Goal: Task Accomplishment & Management: Use online tool/utility

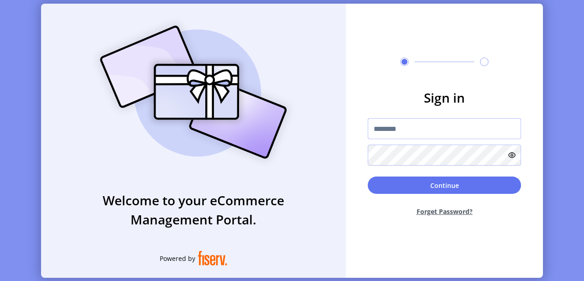
click at [443, 120] on input "text" at bounding box center [444, 128] width 153 height 21
click at [437, 124] on input "text" at bounding box center [444, 128] width 153 height 21
type input "**********"
click at [342, 151] on div "Welcome to your eCommerce Management Portal. Powered by" at bounding box center [193, 141] width 305 height 274
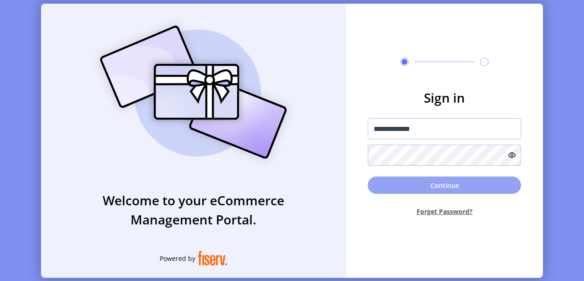
click at [414, 191] on button "Continue" at bounding box center [444, 185] width 153 height 17
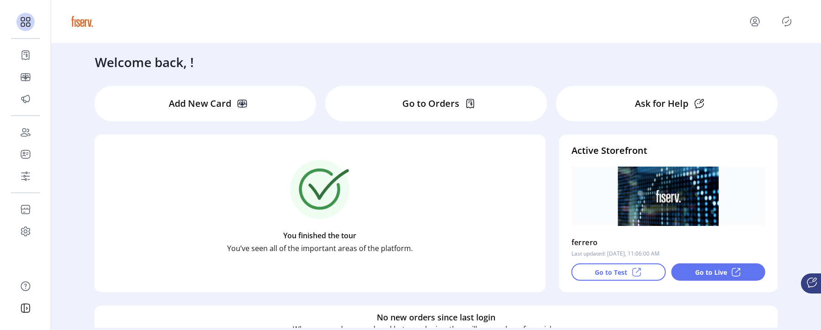
click at [584, 278] on div "Go to Test" at bounding box center [619, 271] width 94 height 17
click at [584, 277] on div "Go to Live" at bounding box center [718, 271] width 94 height 17
